Goal: Find specific page/section: Find specific page/section

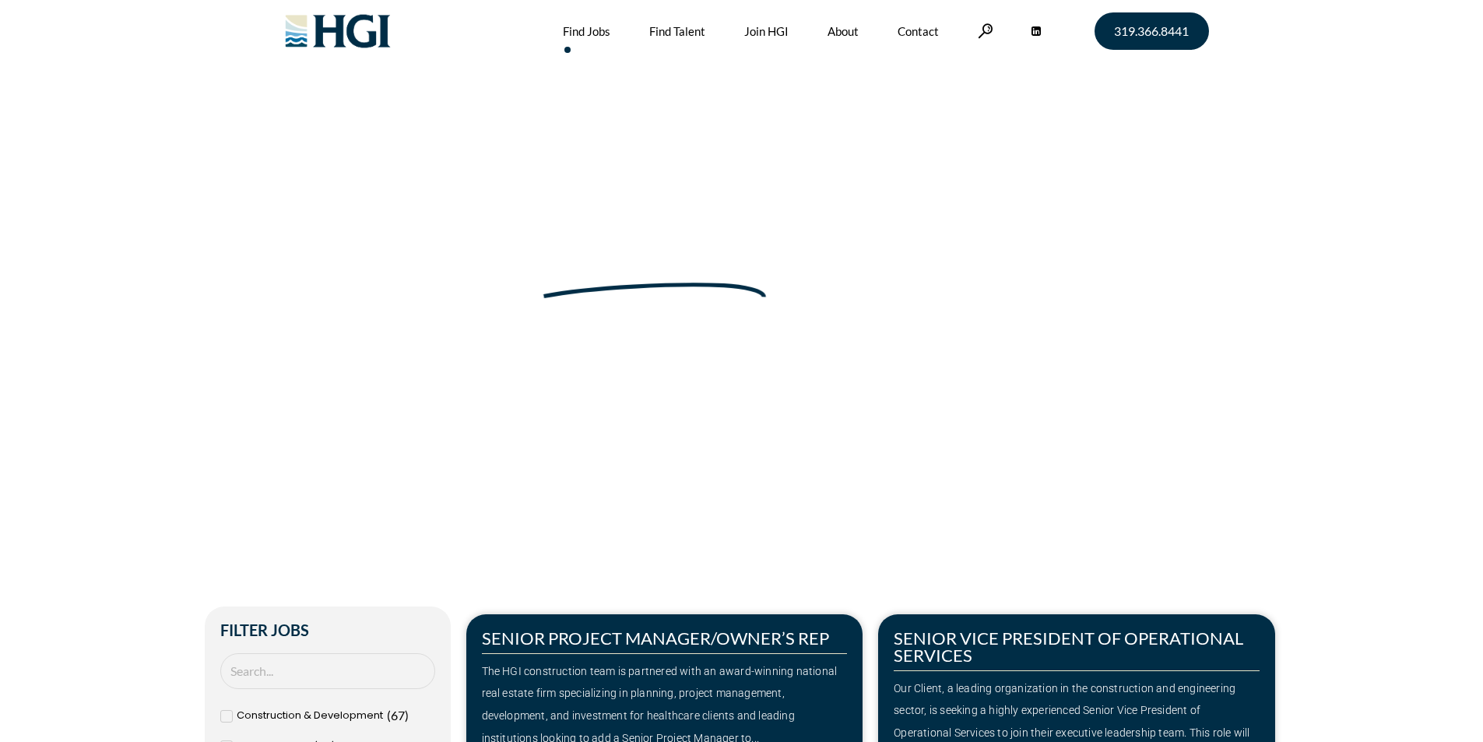
click at [584, 33] on link "Find Jobs" at bounding box center [586, 31] width 47 height 62
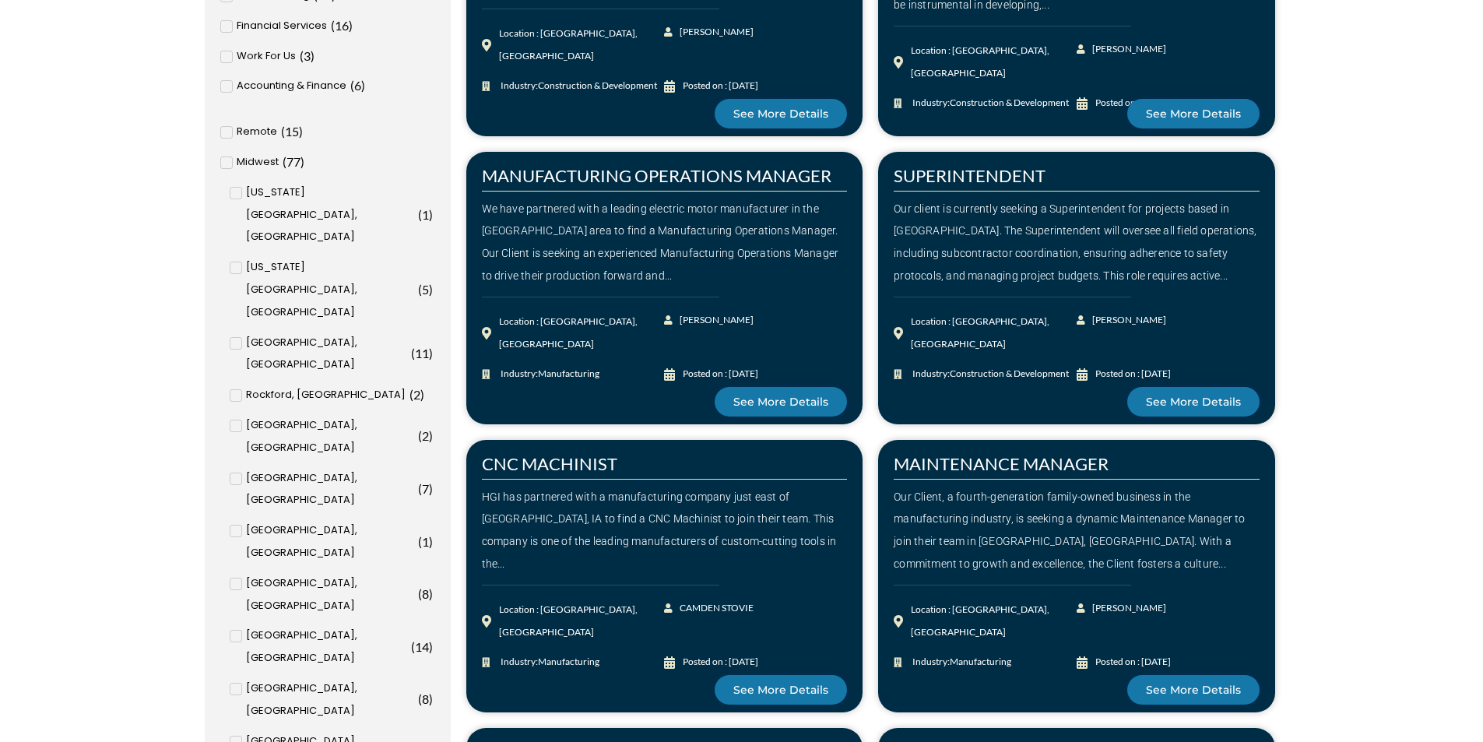
scroll to position [778, 0]
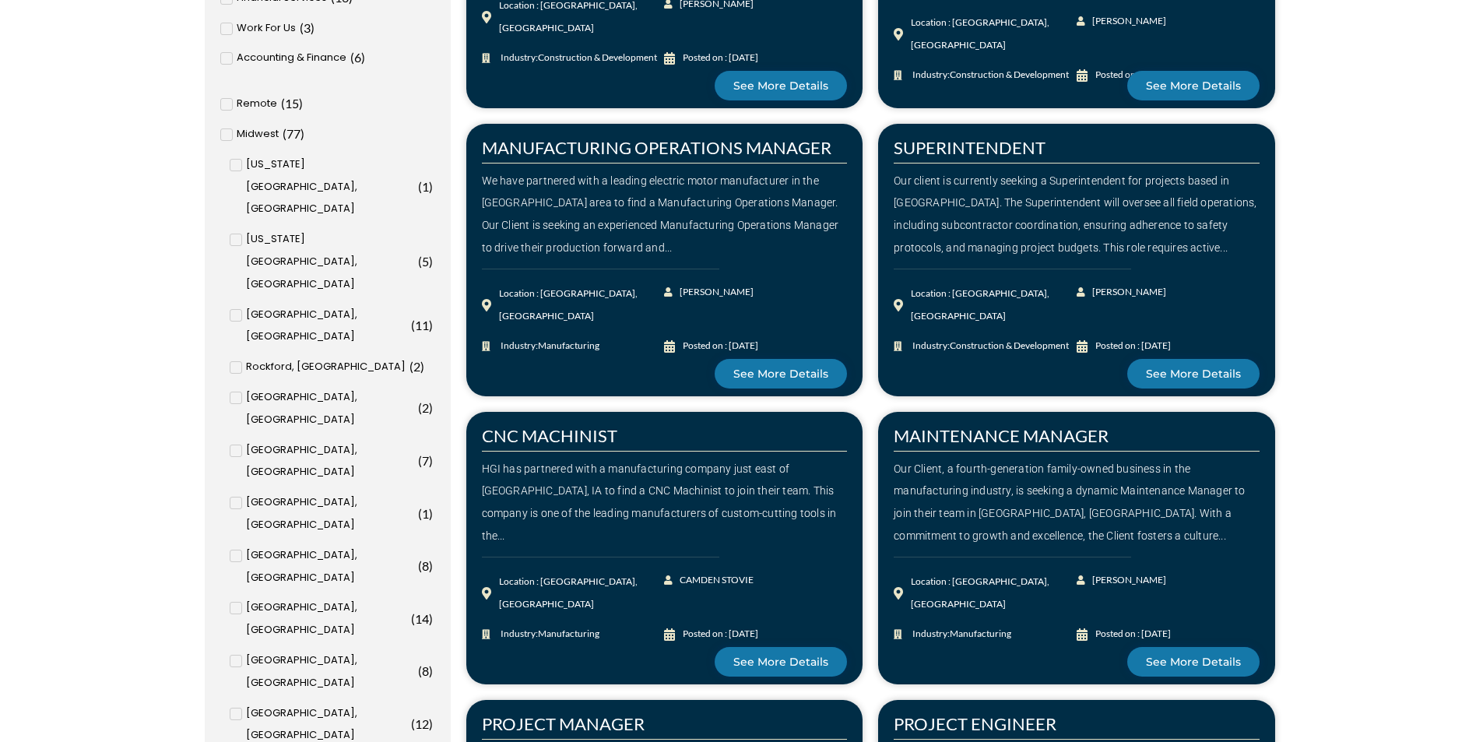
click at [230, 707] on span at bounding box center [236, 713] width 12 height 12
click at [0, 0] on input "[GEOGRAPHIC_DATA], [GEOGRAPHIC_DATA] ( 12 )" at bounding box center [0, 0] width 0 height 0
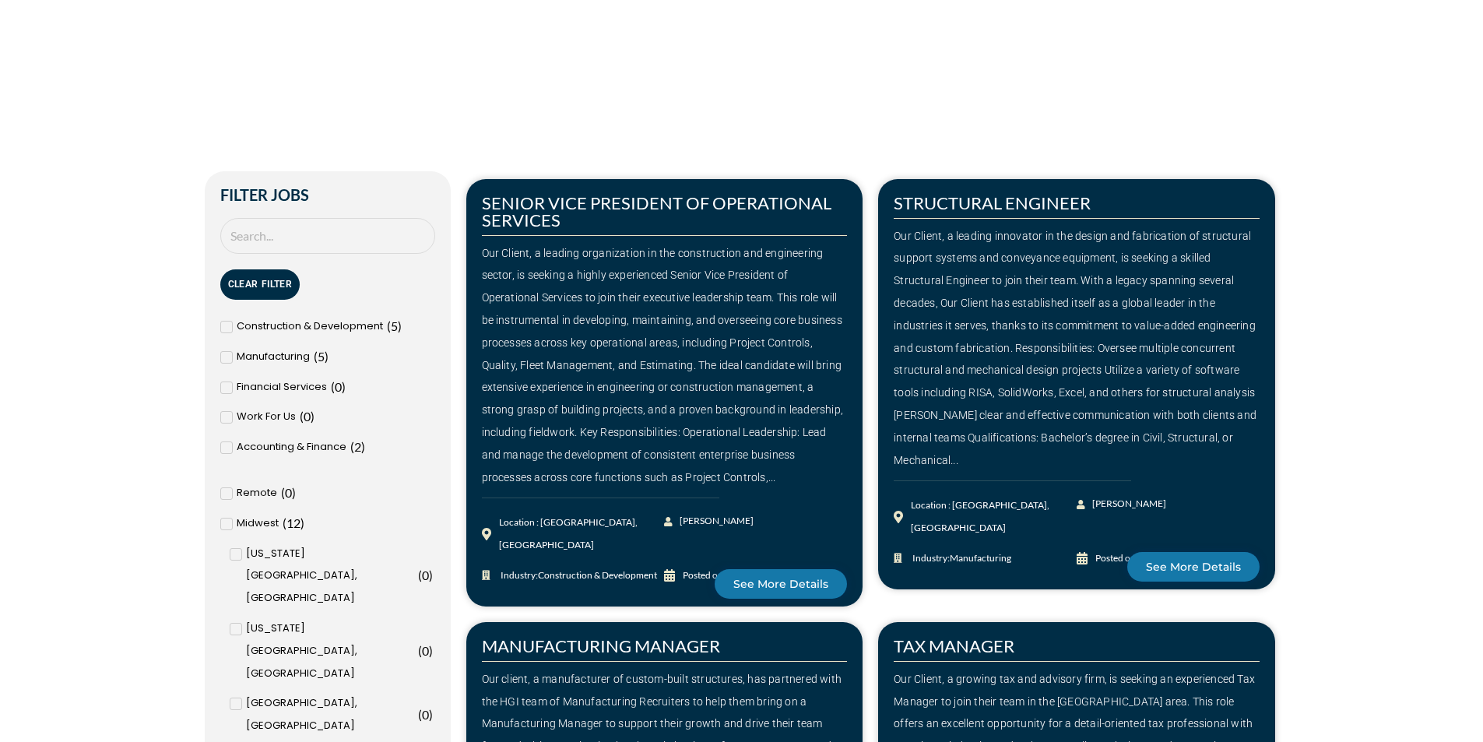
scroll to position [746, 0]
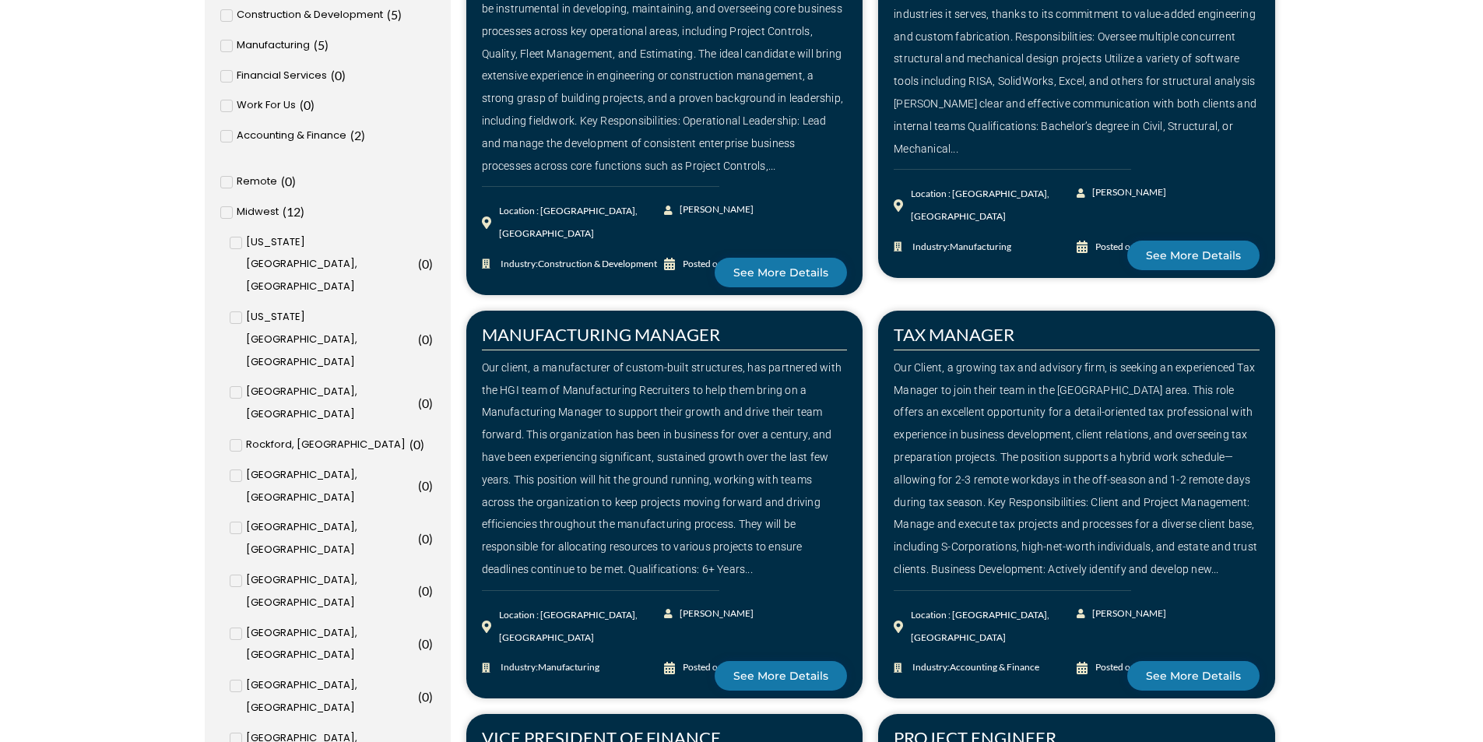
click at [618, 483] on div "Our client, a manufacturer of custom-built structures, has partnered with the H…" at bounding box center [665, 468] width 366 height 224
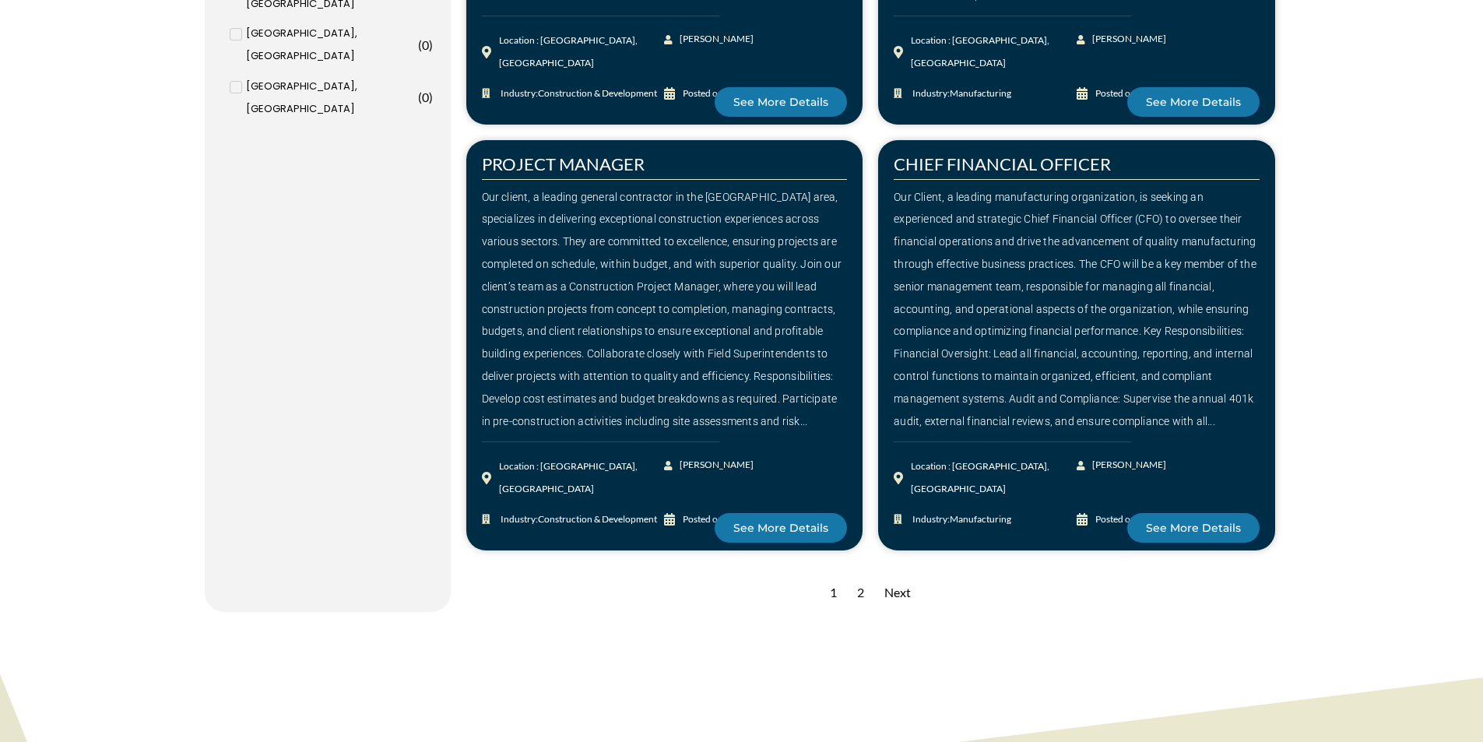
scroll to position [2147, 0]
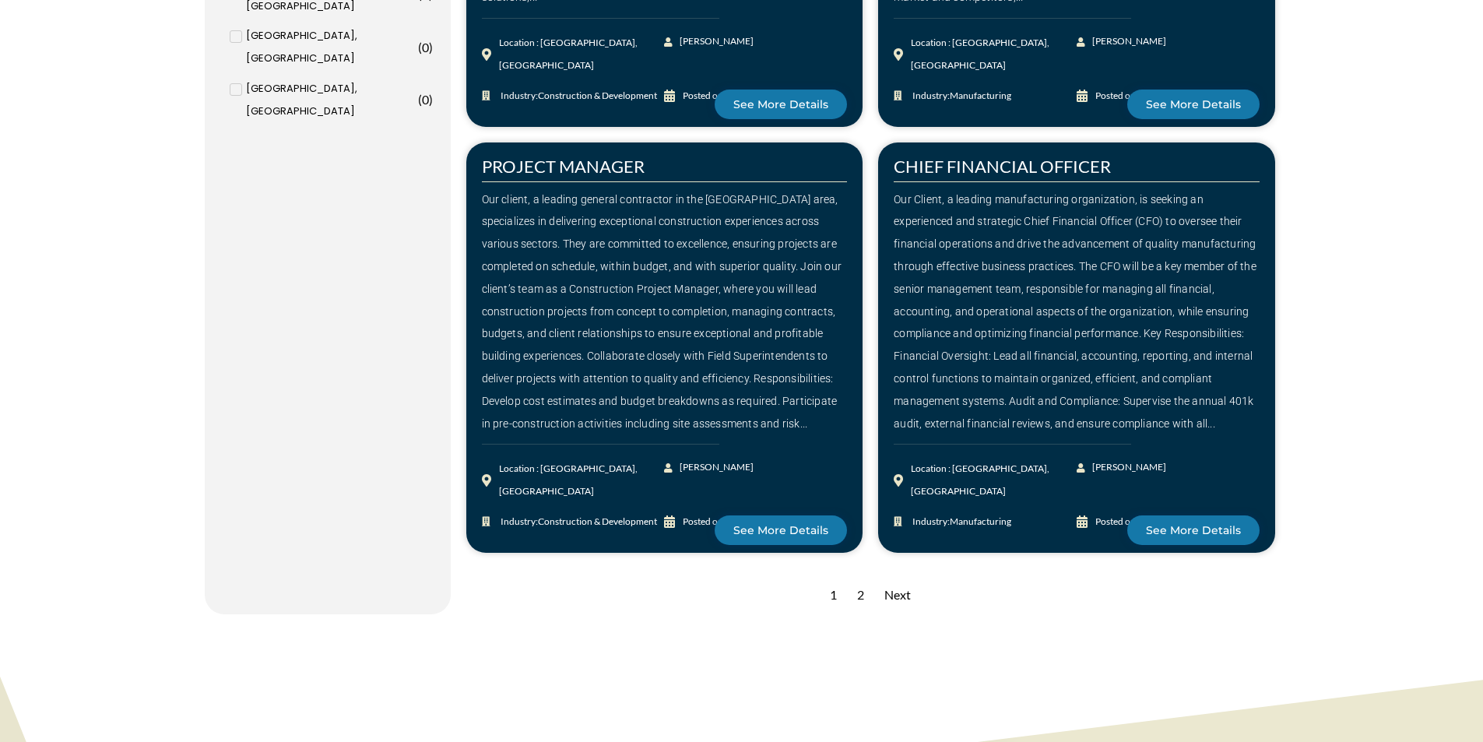
click at [904, 576] on div "Next" at bounding box center [897, 595] width 42 height 38
